Goal: Task Accomplishment & Management: Manage account settings

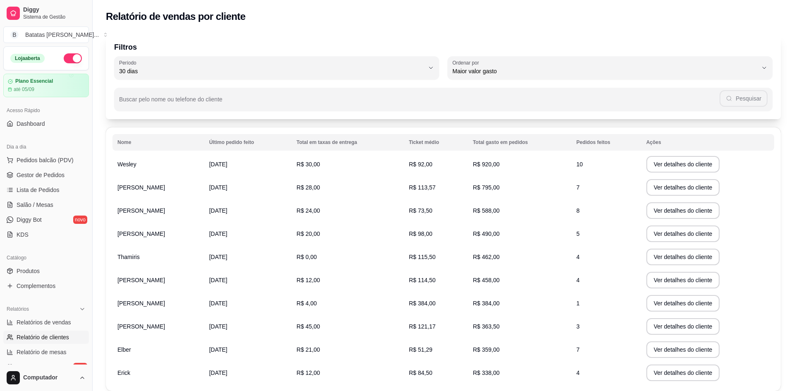
select select "30"
select select "HIGHEST_TOTAL_SPENT_WITH_ORDERS"
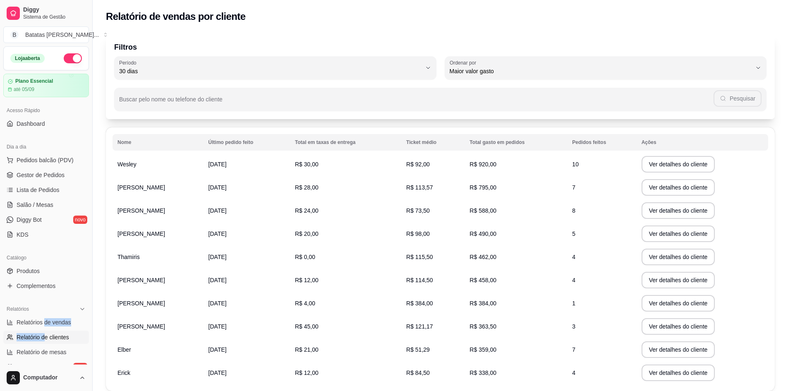
scroll to position [165, 0]
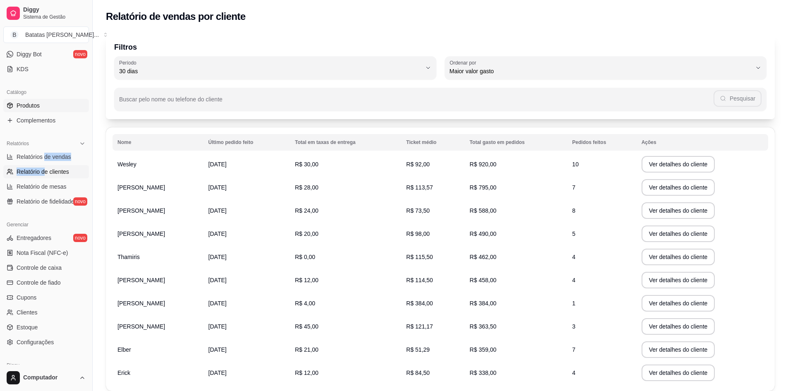
click at [51, 103] on link "Produtos" at bounding box center [46, 105] width 86 height 13
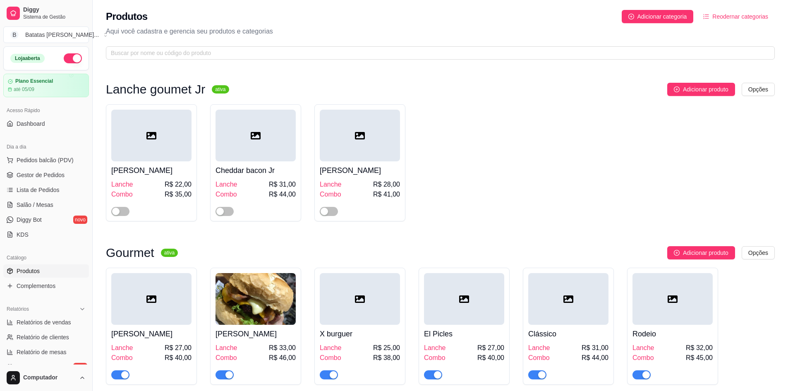
click at [38, 167] on ul "Pedidos balcão (PDV) Gestor de Pedidos Lista de Pedidos Salão / Mesas Diggy Bot…" at bounding box center [46, 197] width 86 height 88
click at [38, 163] on span "Pedidos balcão (PDV)" at bounding box center [45, 160] width 57 height 8
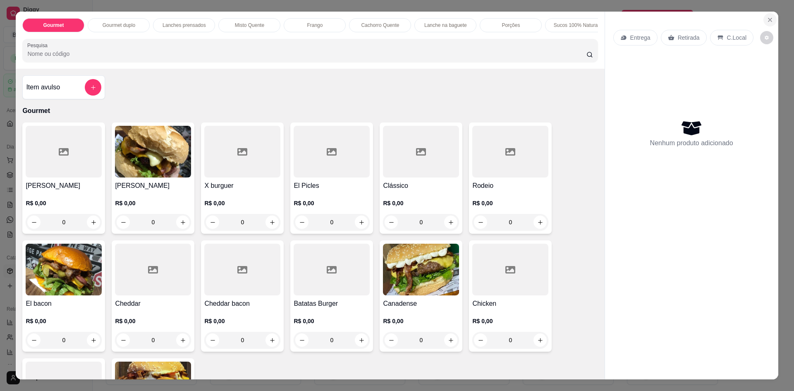
click at [767, 17] on icon "Close" at bounding box center [770, 20] width 7 height 7
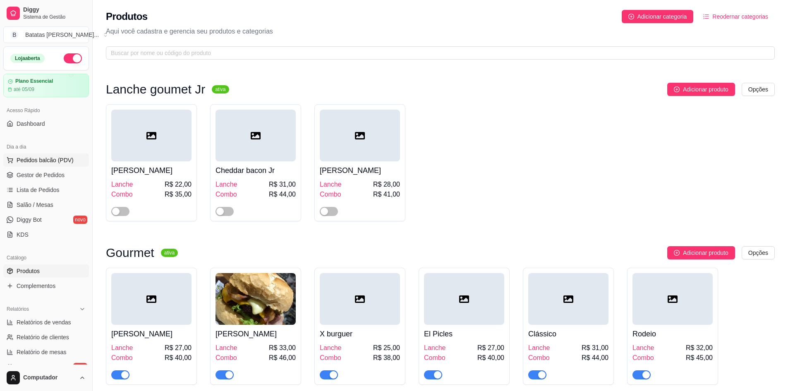
click at [33, 165] on button "Pedidos balcão (PDV)" at bounding box center [46, 159] width 86 height 13
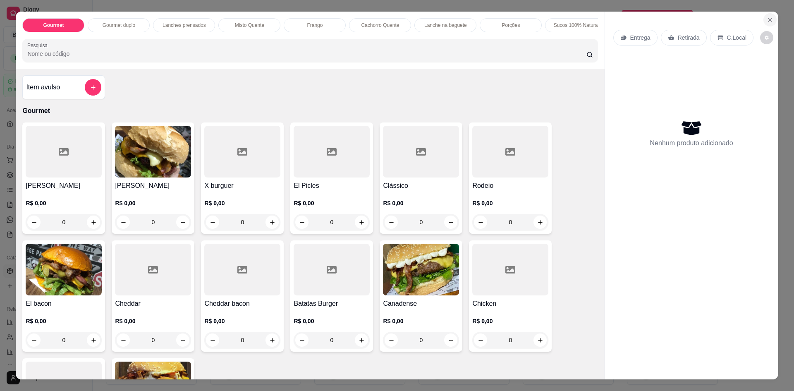
click at [768, 17] on icon "Close" at bounding box center [770, 20] width 7 height 7
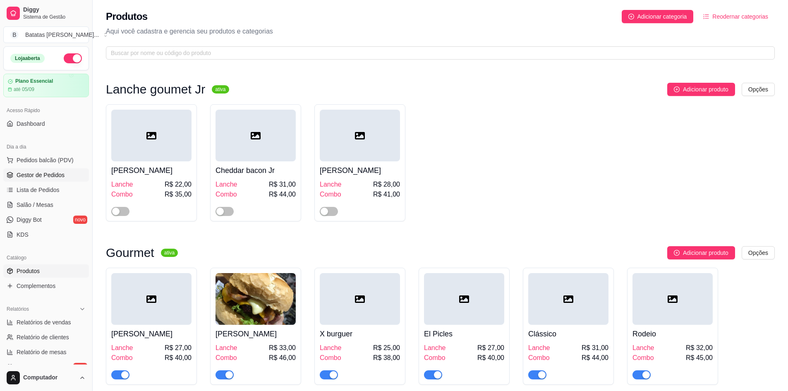
click at [49, 177] on span "Gestor de Pedidos" at bounding box center [41, 175] width 48 height 8
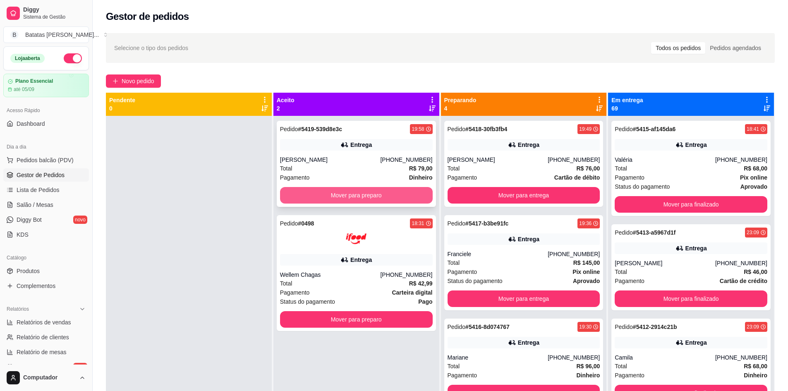
click at [398, 163] on div "[PHONE_NUMBER]" at bounding box center [406, 160] width 52 height 8
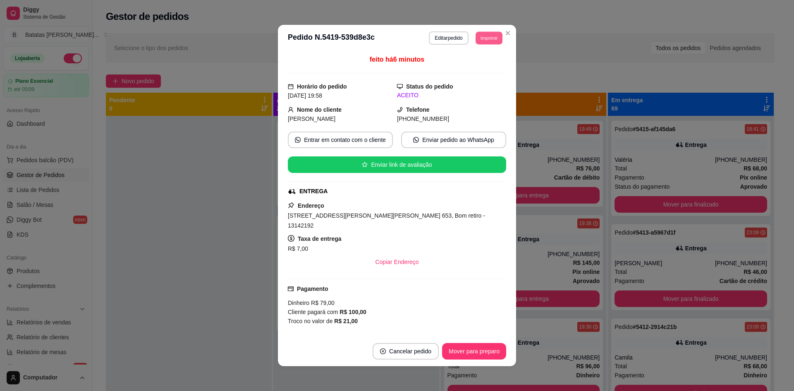
click at [479, 38] on button "Imprimir" at bounding box center [489, 37] width 27 height 13
click at [472, 65] on button "IMPRESSORA" at bounding box center [471, 66] width 60 height 13
click at [481, 351] on button "Mover para preparo" at bounding box center [474, 351] width 62 height 16
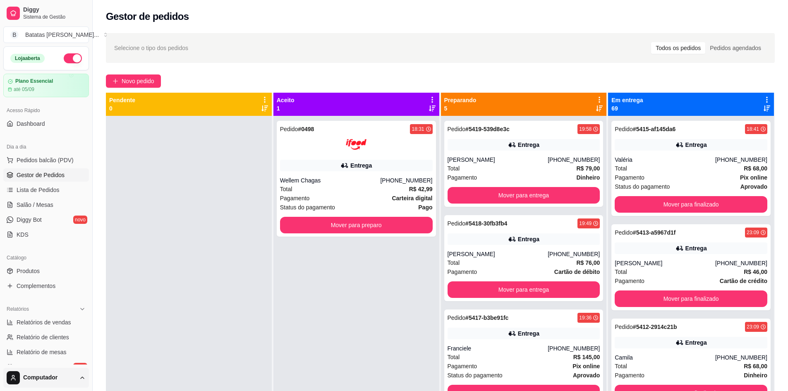
click at [74, 378] on html "Diggy Sistema de Gestão B Batatas [PERSON_NAME] ... [PERSON_NAME] Plano Essenci…" at bounding box center [394, 195] width 788 height 391
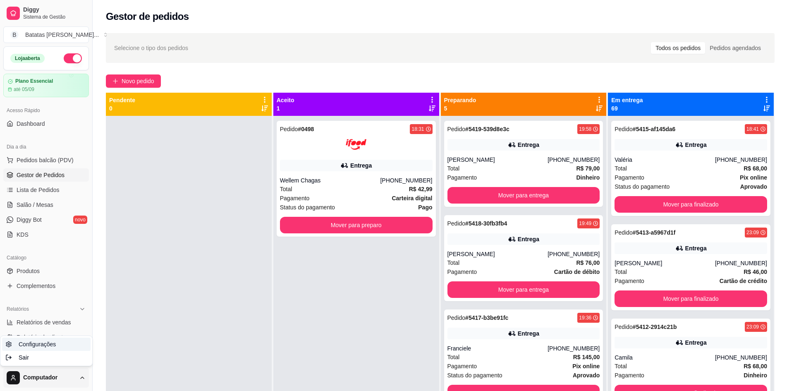
click at [54, 342] on span "Configurações" at bounding box center [37, 344] width 37 height 8
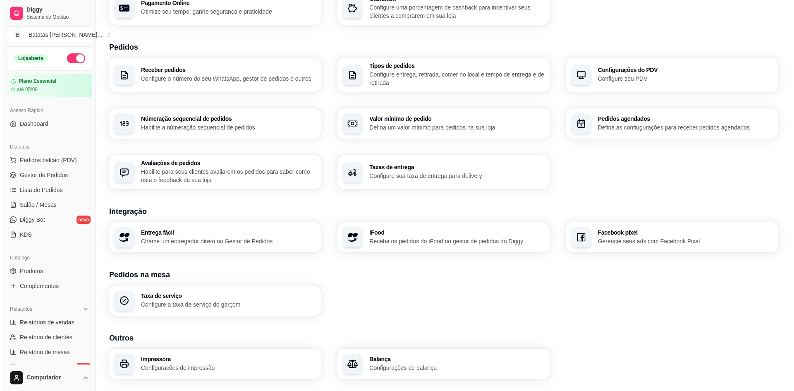
scroll to position [177, 0]
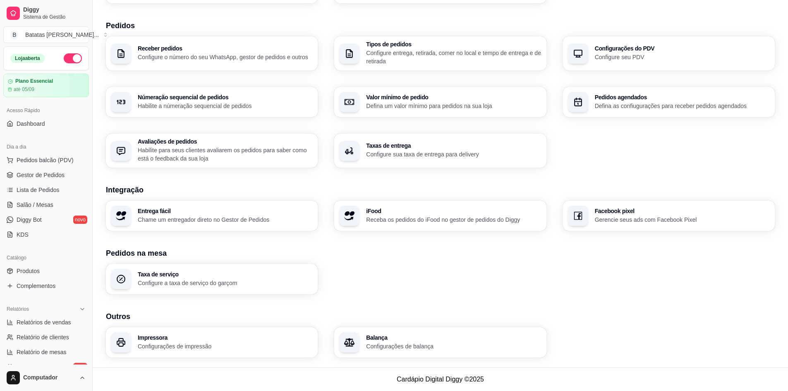
click at [173, 342] on p "Configurações de impressão" at bounding box center [225, 346] width 175 height 8
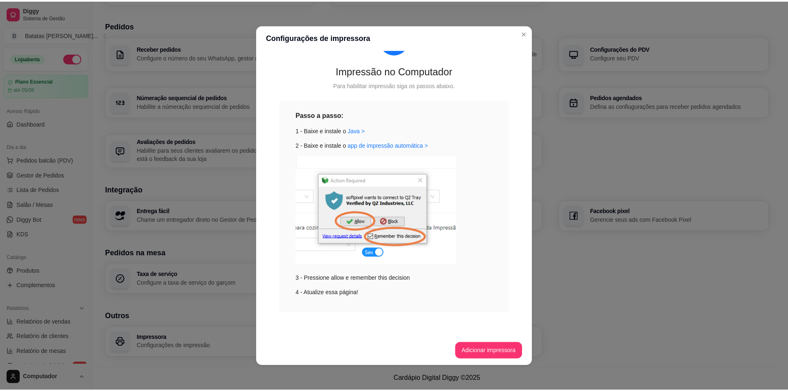
scroll to position [0, 0]
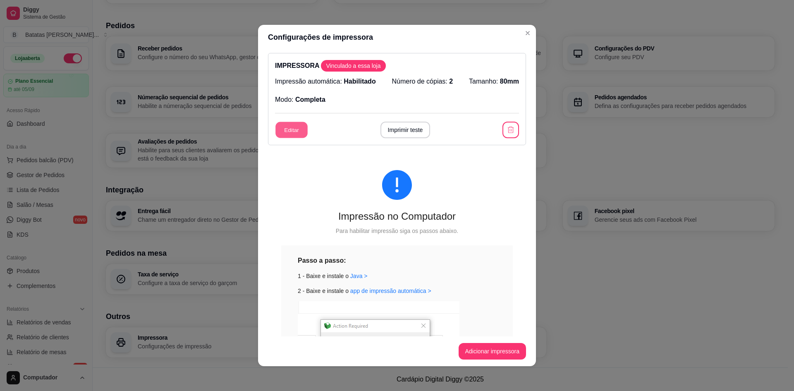
click at [286, 126] on button "Editar" at bounding box center [292, 130] width 32 height 16
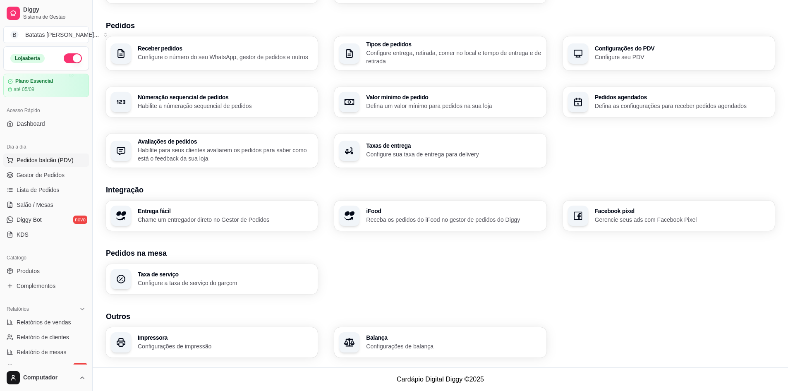
click at [45, 158] on span "Pedidos balcão (PDV)" at bounding box center [45, 160] width 57 height 8
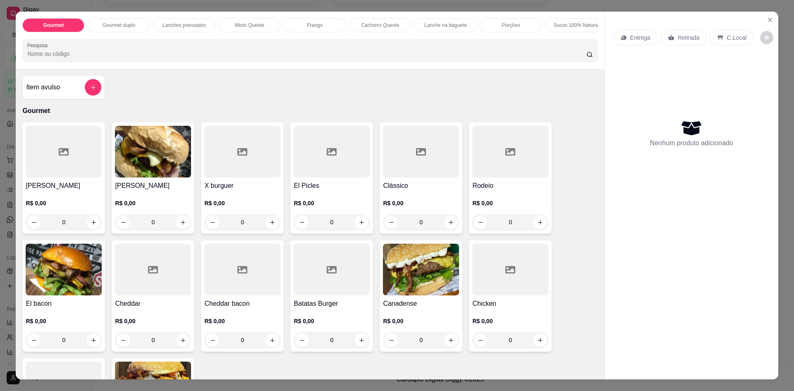
click at [90, 227] on div "0" at bounding box center [64, 222] width 76 height 17
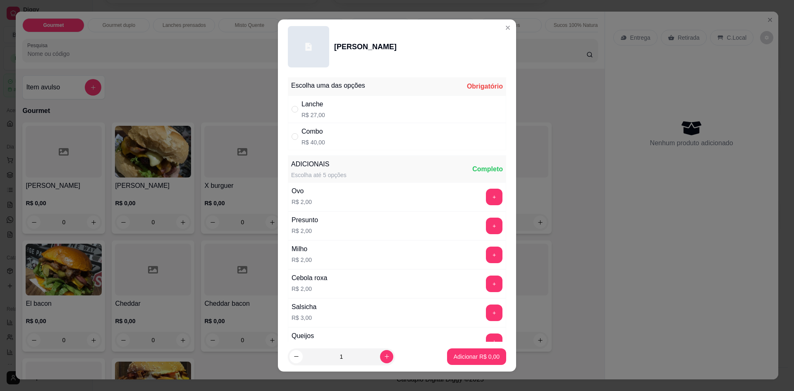
click at [313, 110] on div "Lanche R$ 27,00" at bounding box center [314, 109] width 24 height 20
radio input "true"
click at [471, 357] on p "Adicionar R$ 27,00" at bounding box center [475, 357] width 49 height 8
type input "1"
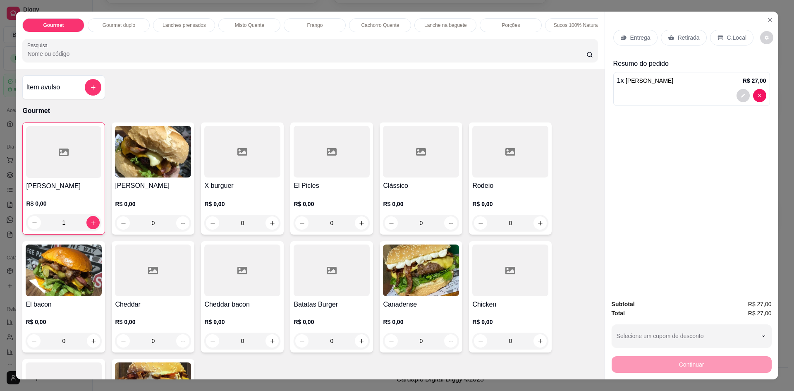
click at [669, 42] on div "Retirada" at bounding box center [684, 38] width 46 height 16
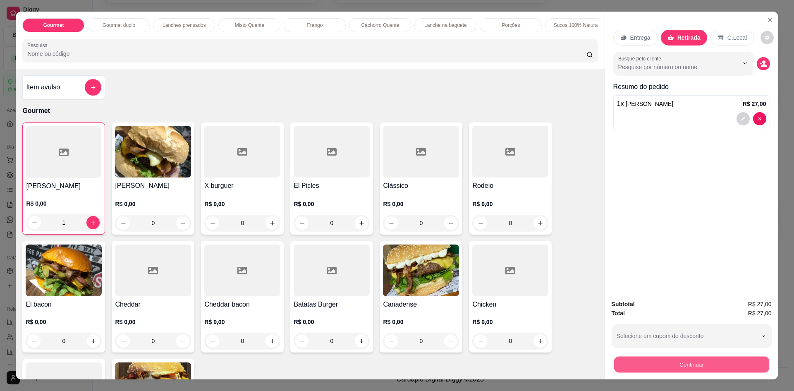
click at [708, 364] on button "Continuar" at bounding box center [691, 364] width 155 height 16
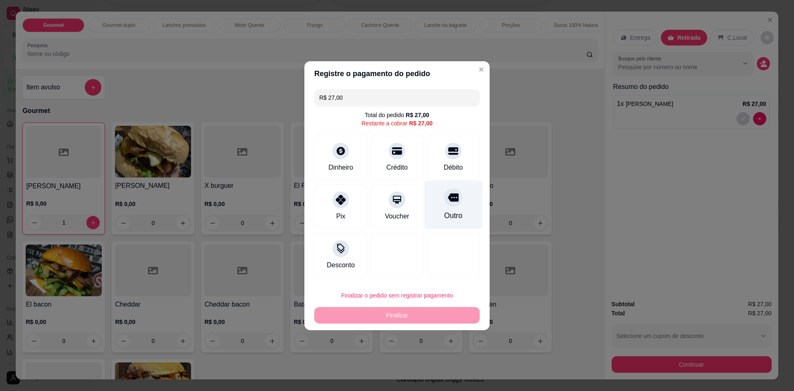
click at [473, 207] on div "Outro" at bounding box center [453, 204] width 58 height 48
type input "R$ 0,00"
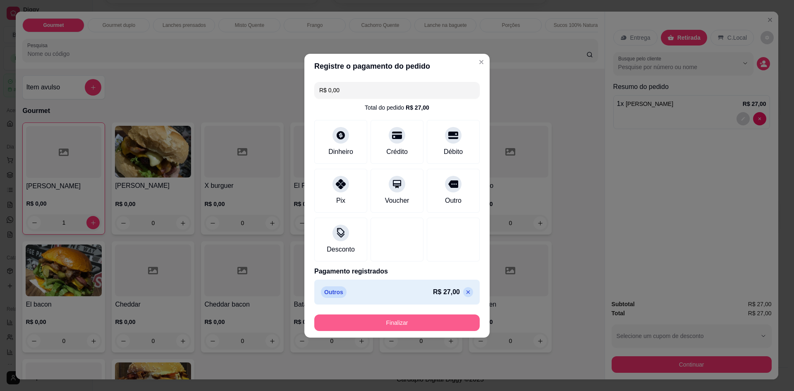
click at [428, 327] on button "Finalizar" at bounding box center [396, 322] width 165 height 17
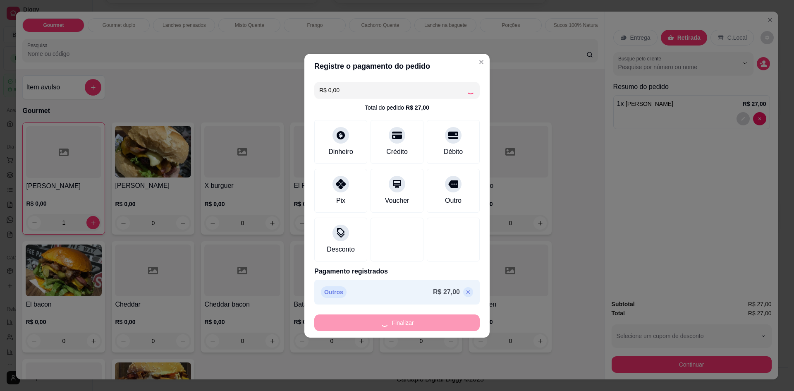
type input "0"
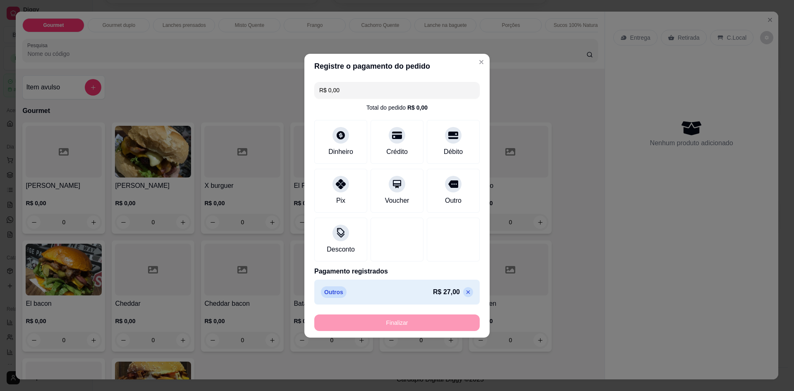
type input "-R$ 27,00"
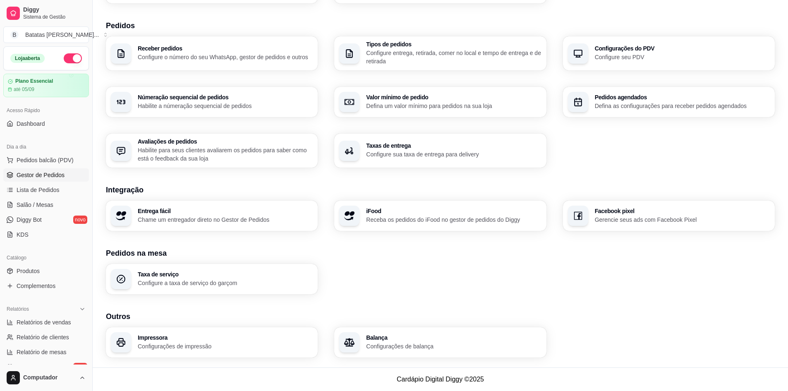
click at [40, 170] on link "Gestor de Pedidos" at bounding box center [46, 174] width 86 height 13
click at [35, 176] on span "Gestor de Pedidos" at bounding box center [41, 175] width 48 height 8
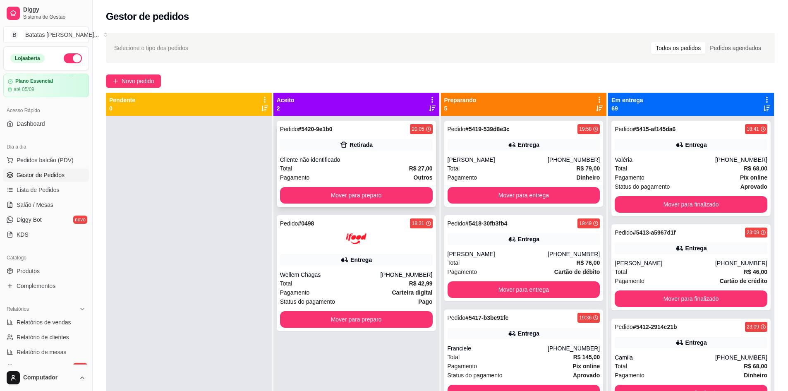
click at [418, 129] on div "20:05" at bounding box center [418, 129] width 12 height 7
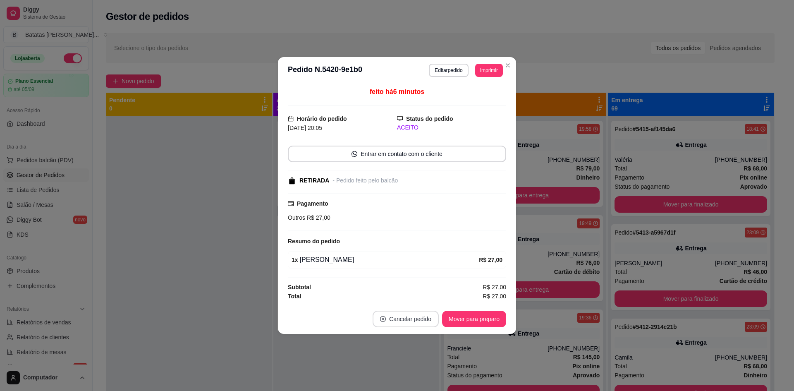
click at [403, 316] on button "Cancelar pedido" at bounding box center [406, 319] width 66 height 17
click at [431, 298] on button "Sim" at bounding box center [428, 298] width 33 height 17
